Goal: Transaction & Acquisition: Purchase product/service

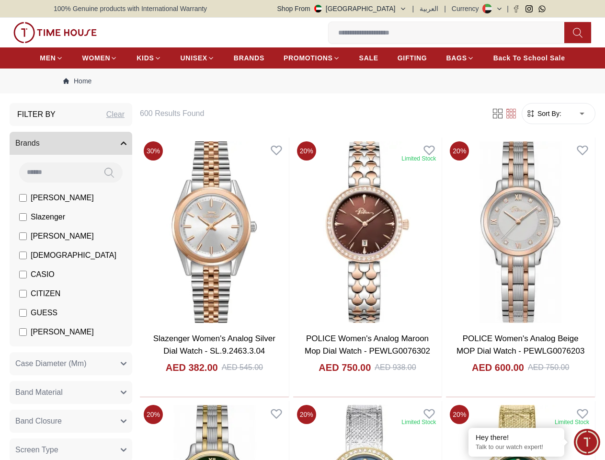
click at [374, 9] on button "Shop From [GEOGRAPHIC_DATA]" at bounding box center [341, 9] width 129 height 10
click at [329, 34] on input at bounding box center [450, 32] width 243 height 19
click at [573, 34] on icon at bounding box center [578, 32] width 10 height 11
click at [0, 0] on icon at bounding box center [0, 0] width 0 height 0
click at [0, 0] on icon "button" at bounding box center [0, 0] width 0 height 0
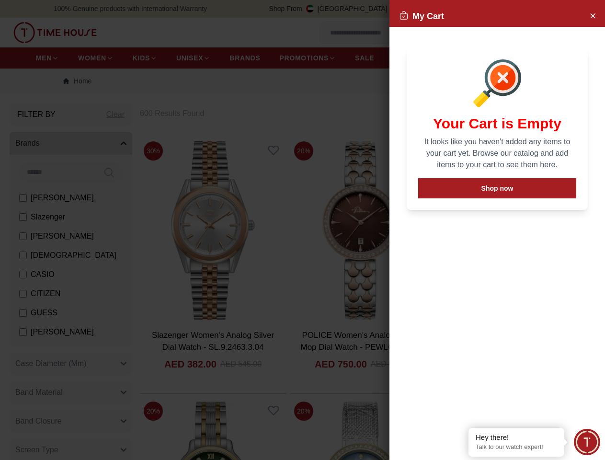
click at [190, 126] on div at bounding box center [302, 230] width 605 height 460
click at [130, 155] on div at bounding box center [302, 230] width 605 height 460
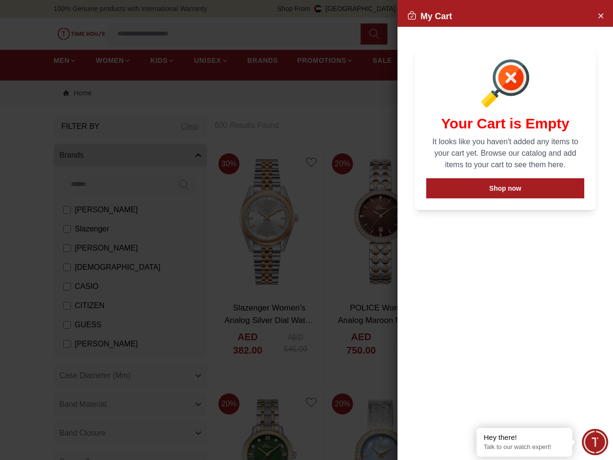
click at [130, 376] on div at bounding box center [306, 230] width 613 height 460
